Goal: Task Accomplishment & Management: Manage account settings

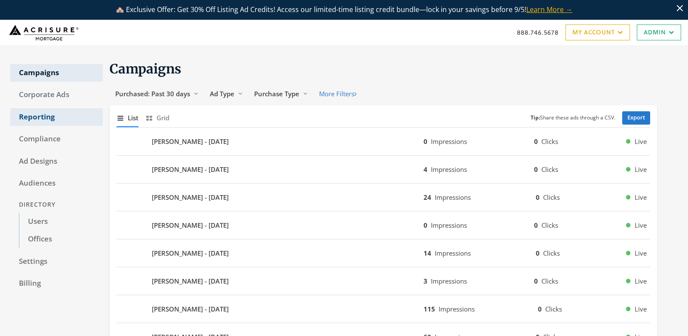
click at [50, 120] on link "Reporting" at bounding box center [56, 117] width 92 height 18
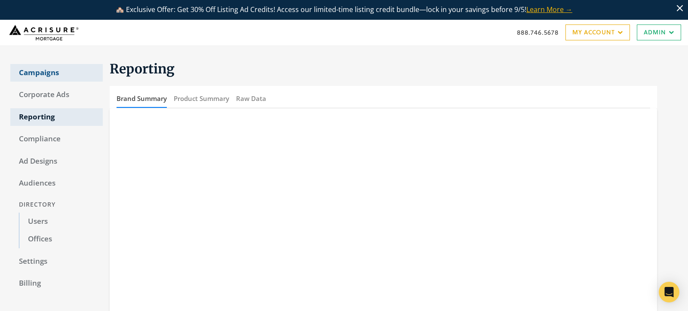
click at [50, 77] on link "Campaigns" at bounding box center [56, 73] width 92 height 18
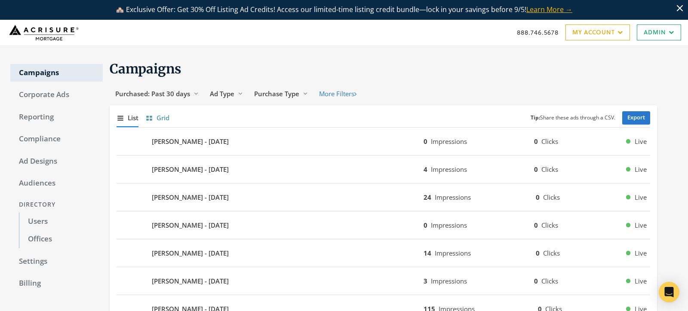
click at [160, 116] on span "Grid" at bounding box center [162, 118] width 13 height 10
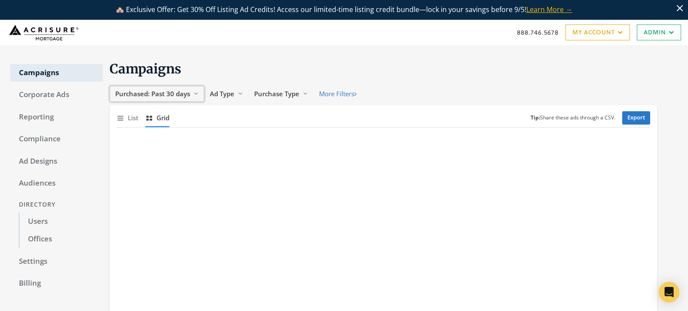
click at [169, 98] on button "Purchased: Past 30 days Reveal list of Purchased: Past 30 days" at bounding box center [157, 94] width 95 height 16
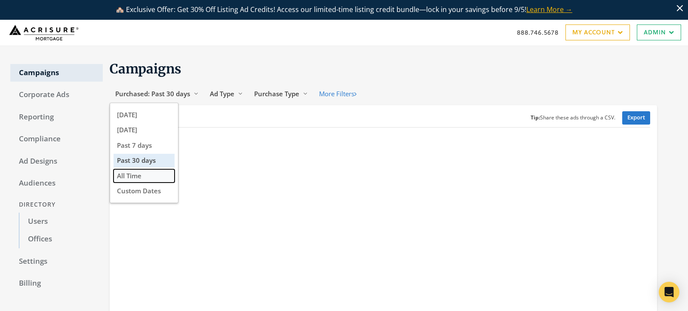
click at [148, 176] on button "All Time" at bounding box center [143, 175] width 61 height 13
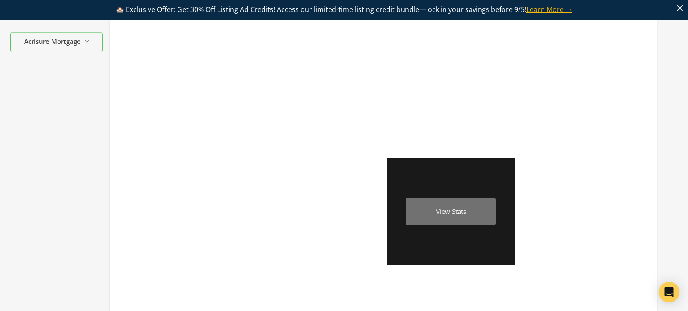
scroll to position [564, 0]
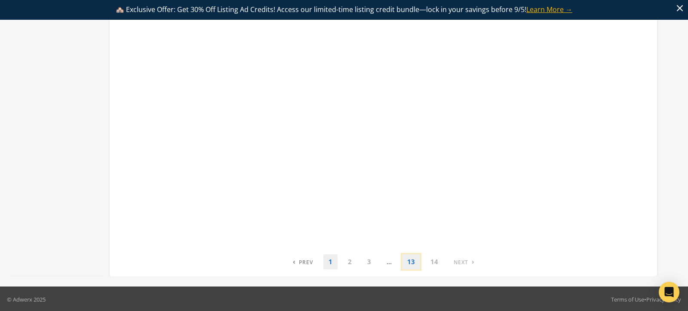
click at [407, 263] on link "13" at bounding box center [411, 261] width 18 height 15
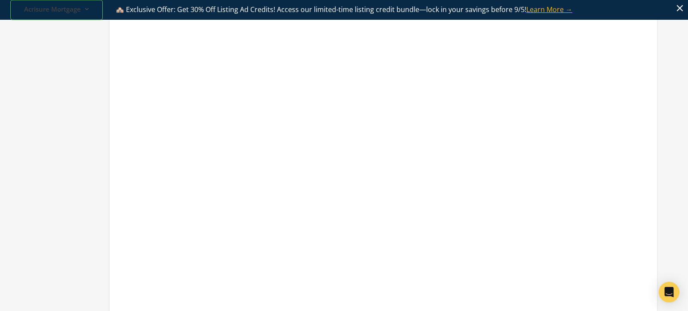
scroll to position [0, 0]
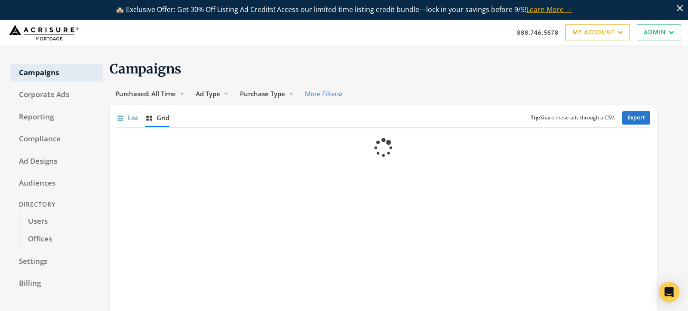
click at [128, 117] on span "List" at bounding box center [133, 118] width 11 height 10
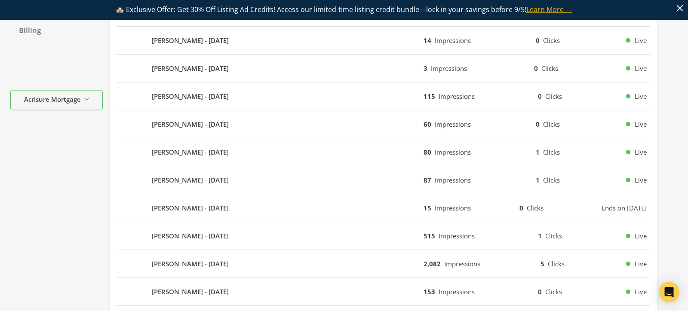
scroll to position [636, 0]
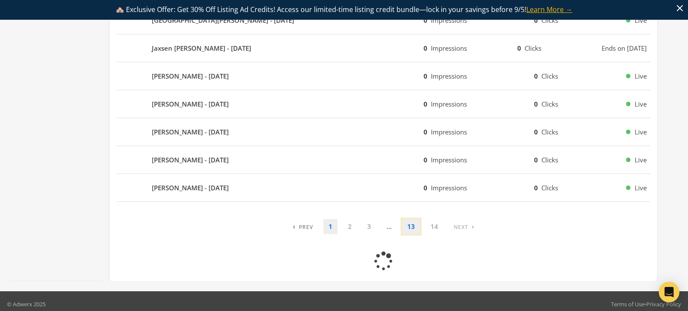
click at [410, 225] on link "13" at bounding box center [411, 226] width 18 height 15
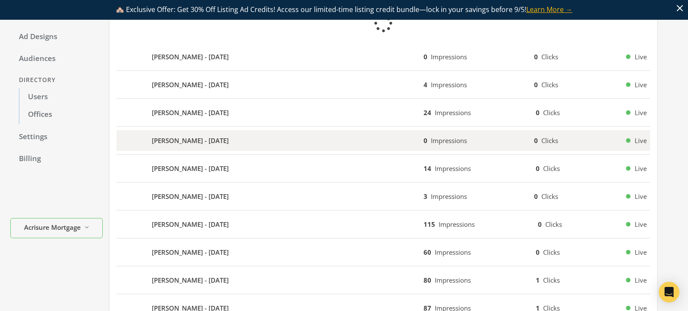
scroll to position [0, 0]
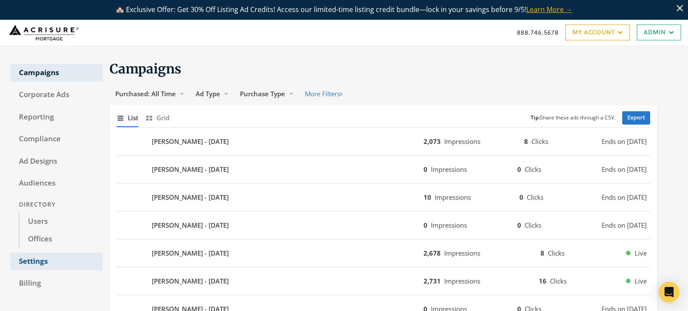
click at [38, 261] on link "Settings" at bounding box center [56, 262] width 92 height 18
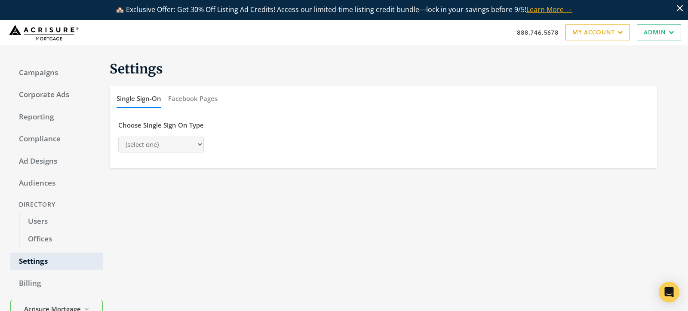
select select "[PERSON_NAME]"
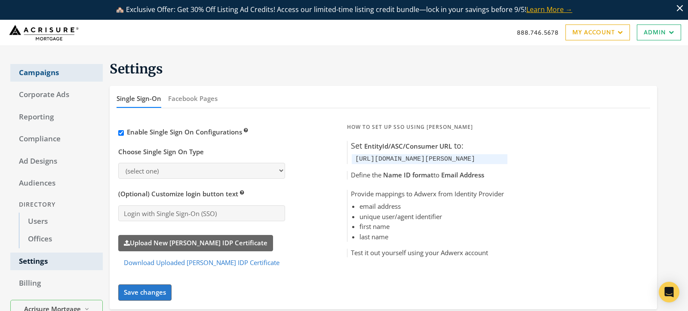
click at [42, 76] on link "Campaigns" at bounding box center [56, 73] width 92 height 18
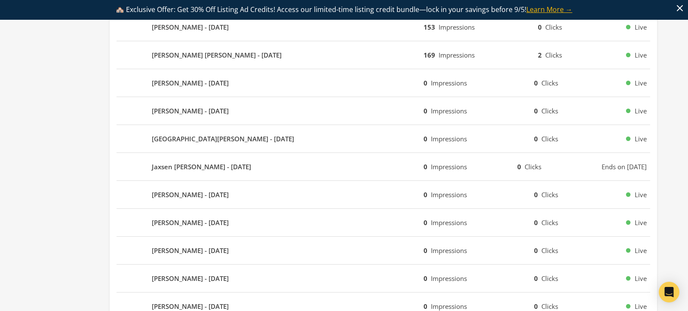
scroll to position [556, 0]
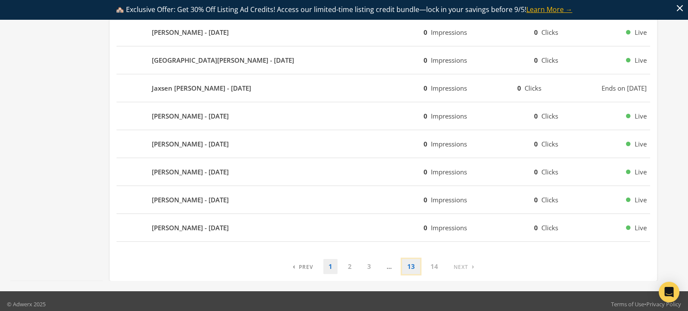
click at [413, 263] on link "13" at bounding box center [411, 266] width 18 height 15
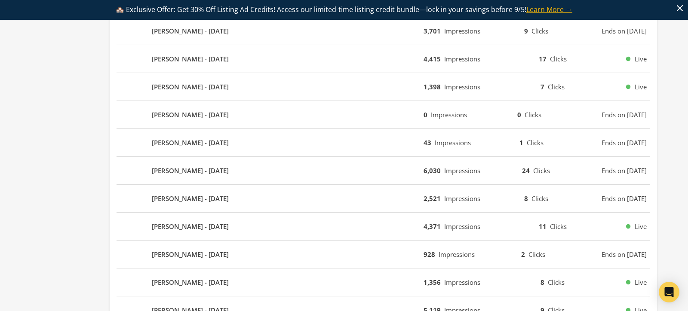
scroll to position [552, 0]
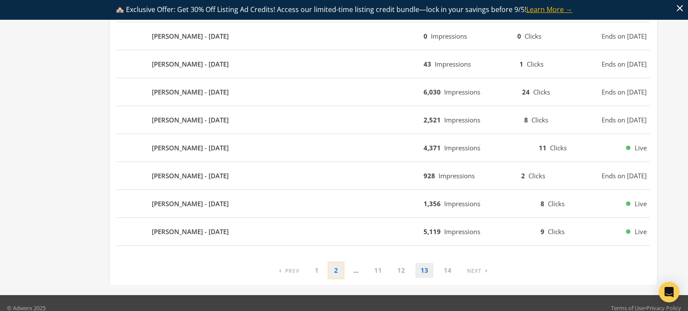
click at [339, 266] on link "2" at bounding box center [336, 270] width 14 height 15
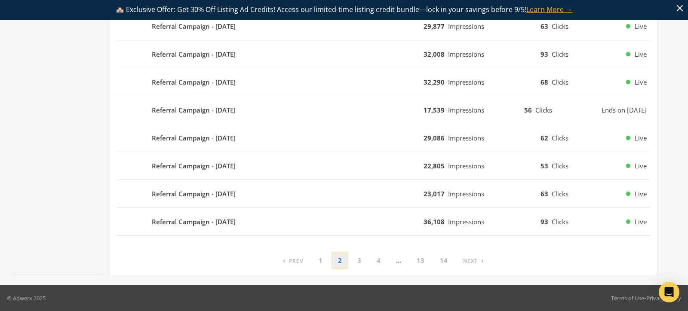
scroll to position [556, 0]
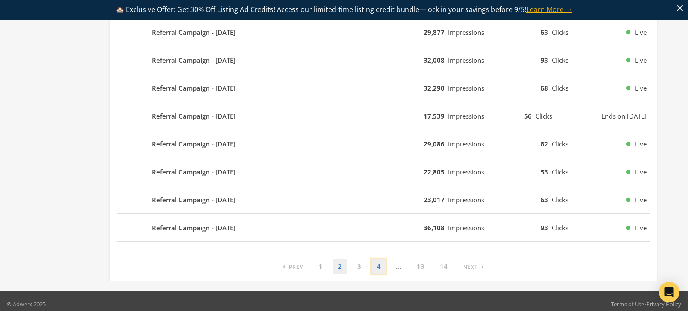
click at [377, 264] on link "4" at bounding box center [378, 266] width 14 height 15
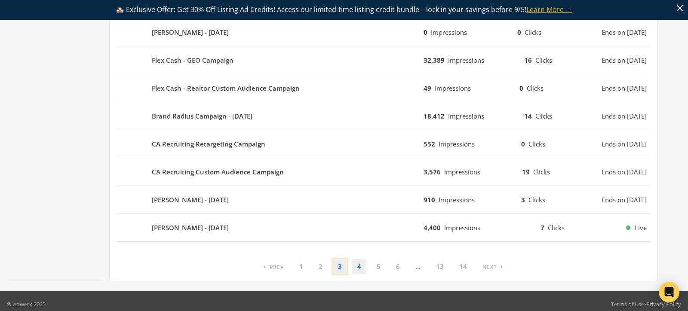
click at [341, 263] on link "3" at bounding box center [340, 266] width 14 height 15
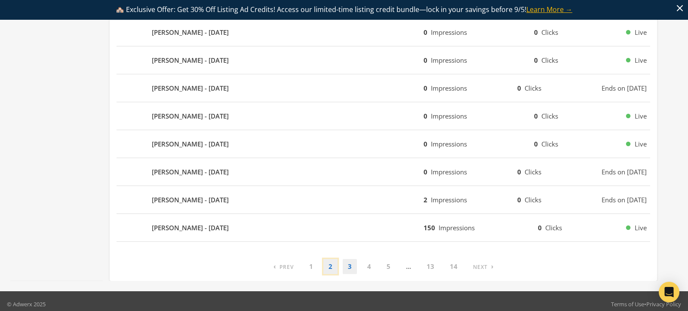
click at [330, 260] on link "2" at bounding box center [330, 266] width 14 height 15
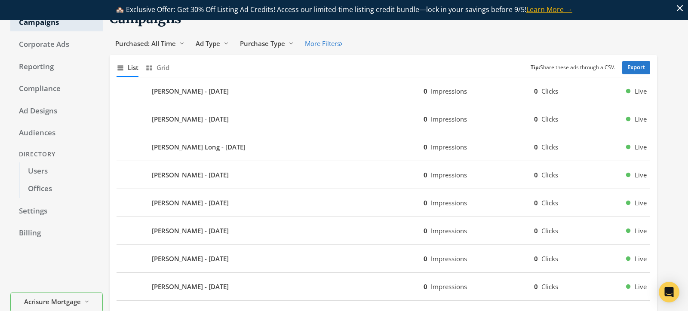
scroll to position [0, 0]
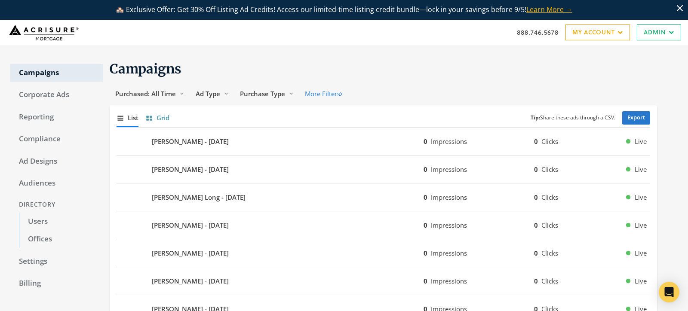
click at [167, 117] on span "Grid" at bounding box center [162, 118] width 13 height 10
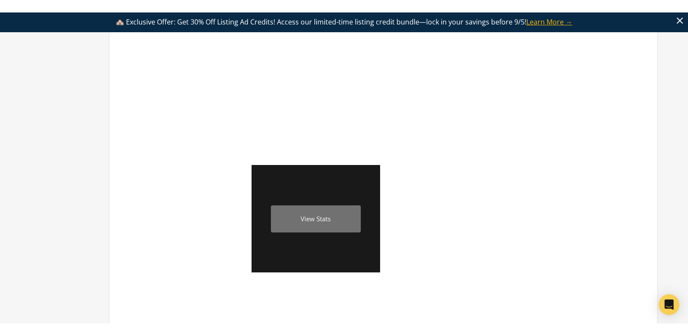
scroll to position [425, 0]
